Goal: Book appointment/travel/reservation

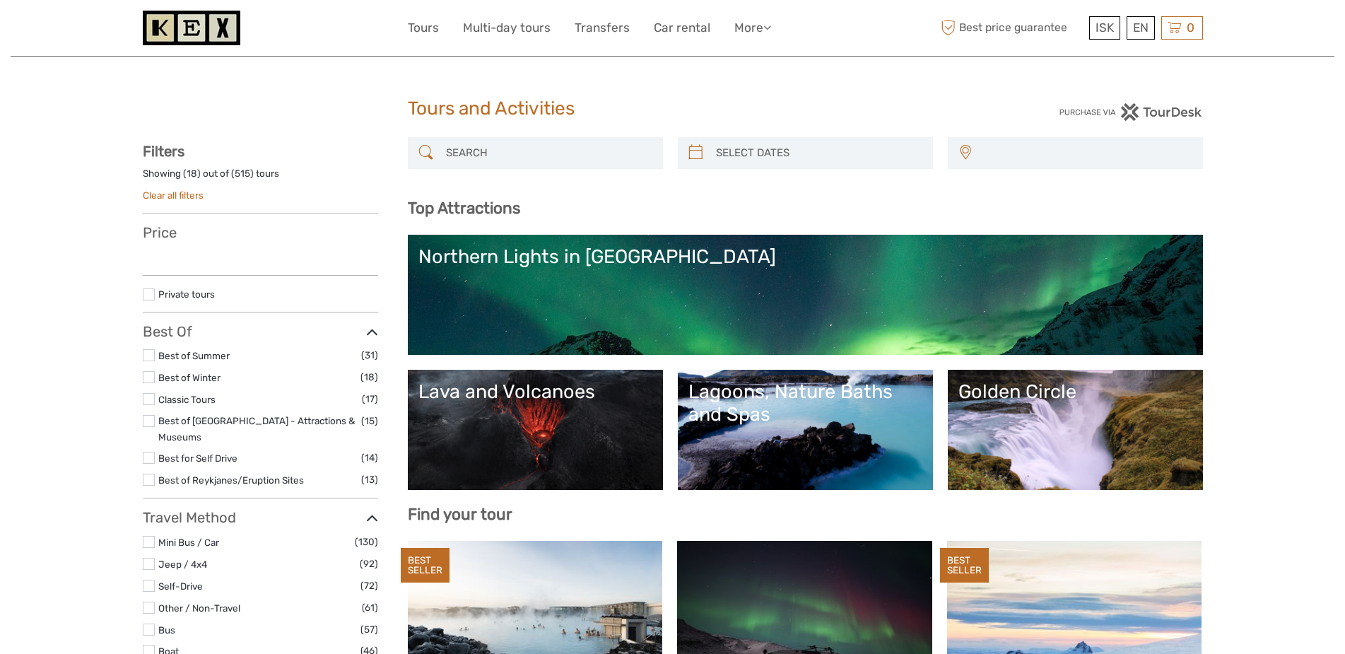
select select
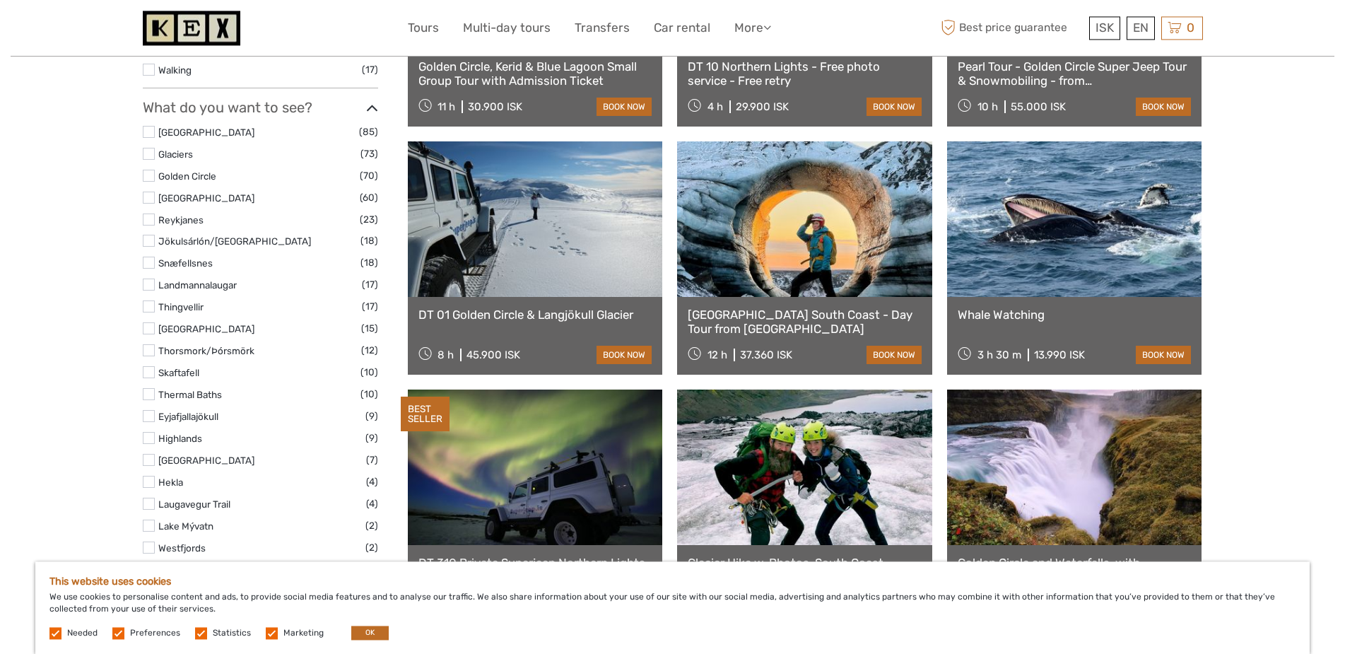
scroll to position [649, 0]
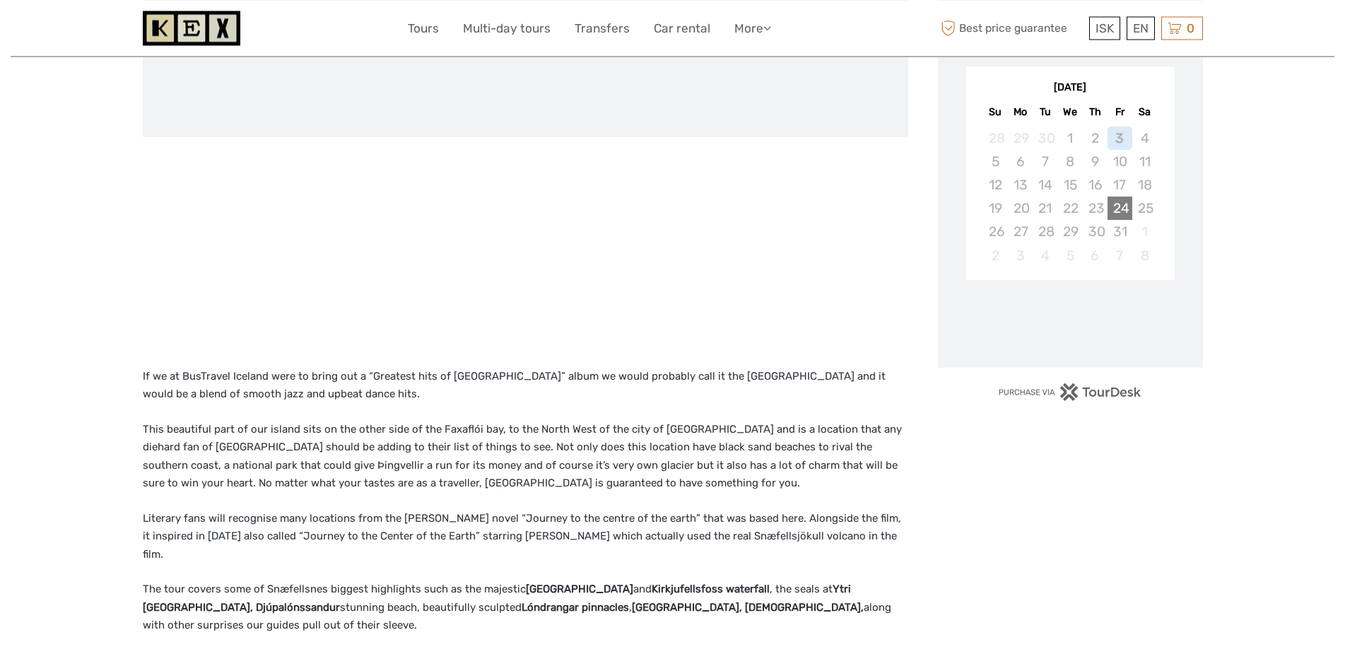
scroll to position [238, 0]
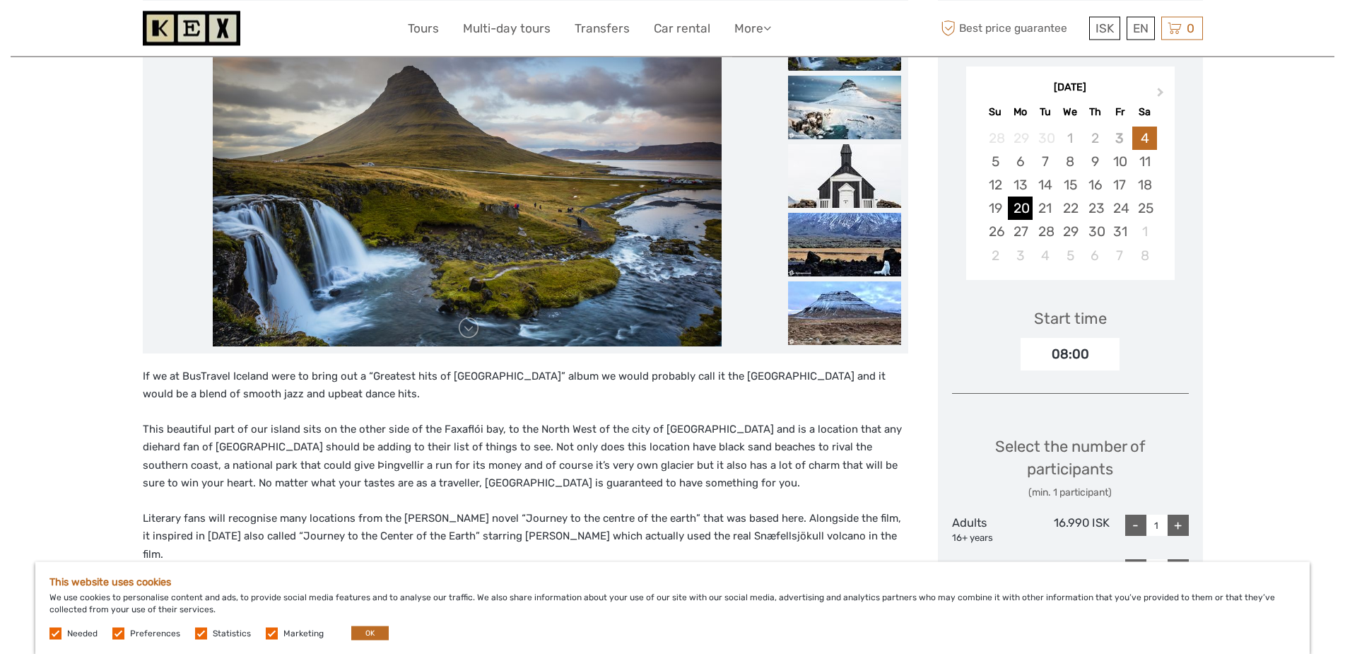
click at [1025, 210] on div "20" at bounding box center [1020, 207] width 25 height 23
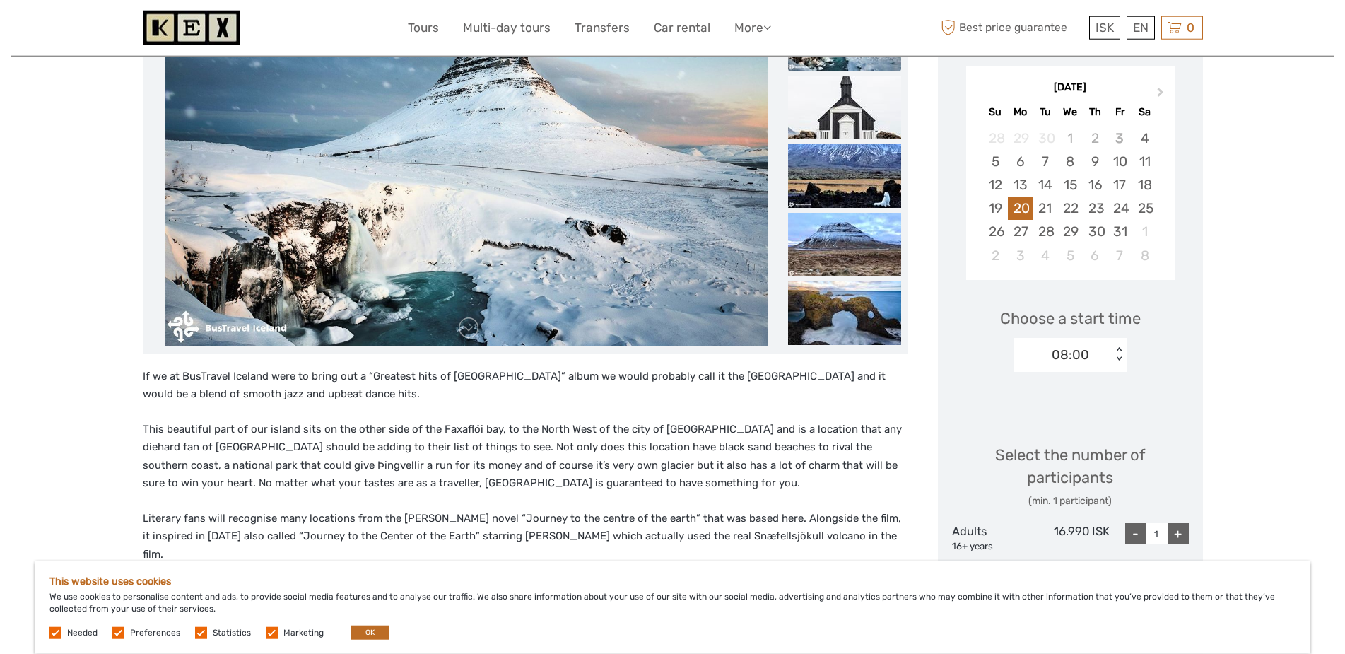
scroll to position [237, 0]
click at [1048, 361] on div "08:00" at bounding box center [1063, 355] width 98 height 21
click at [1048, 360] on div "08:00" at bounding box center [1063, 355] width 98 height 21
click at [1047, 353] on div "08:00" at bounding box center [1063, 355] width 98 height 21
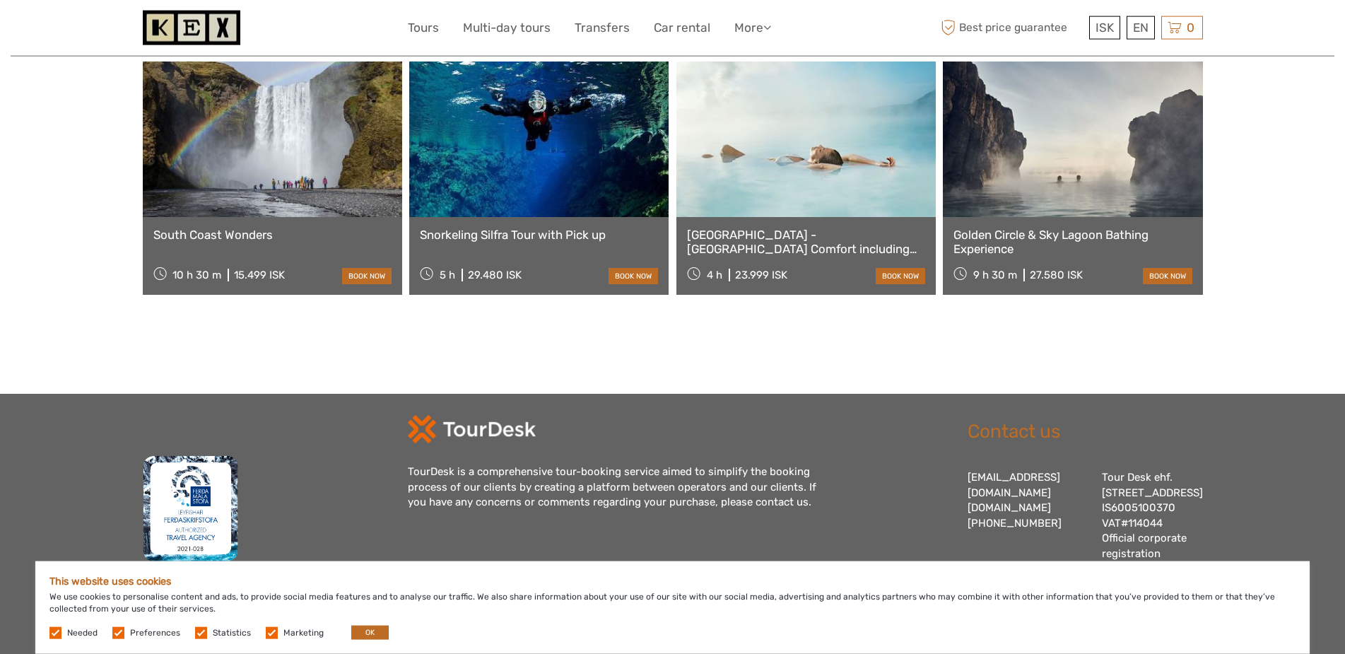
scroll to position [1842, 0]
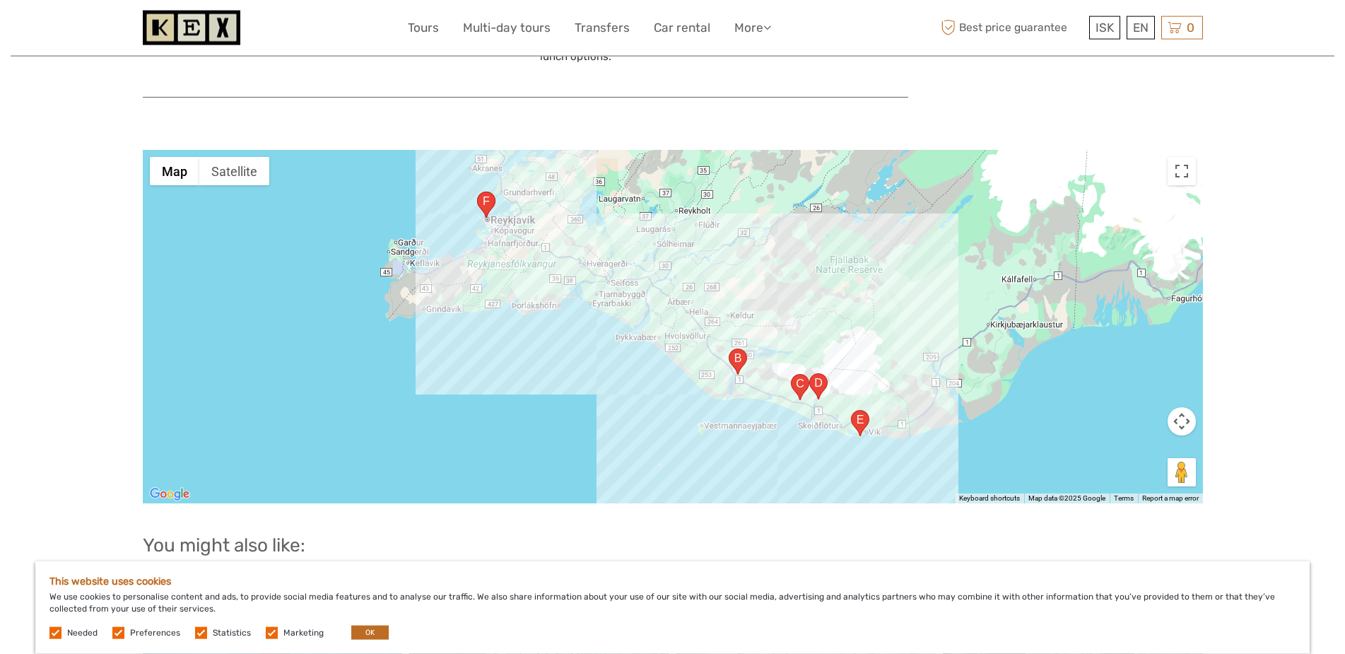
scroll to position [1298, 0]
